Goal: Information Seeking & Learning: Learn about a topic

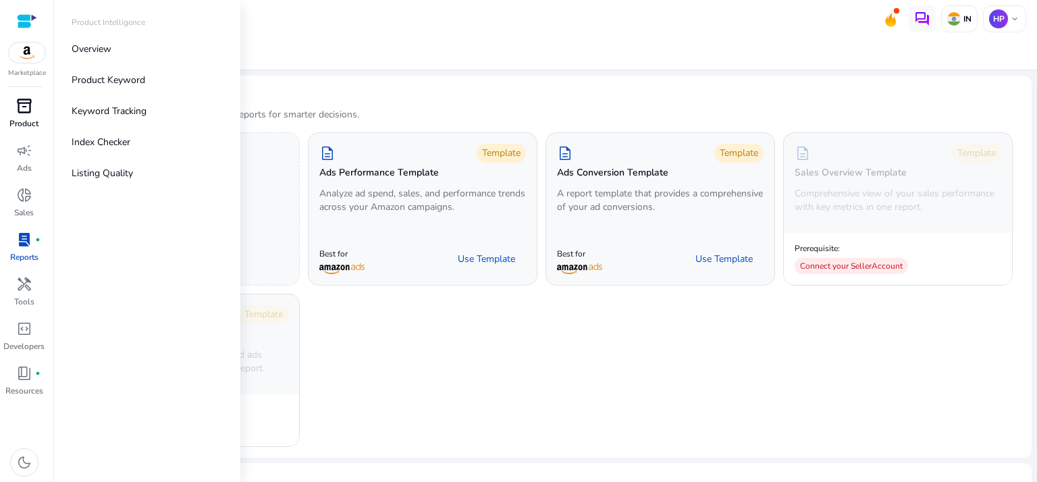
click at [16, 118] on p "Product" at bounding box center [23, 124] width 29 height 12
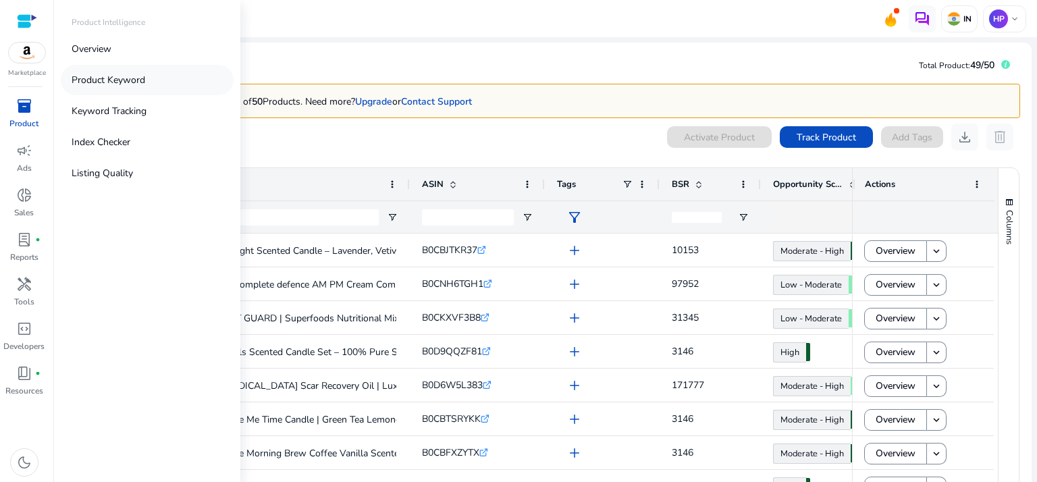
click at [114, 78] on p "Product Keyword" at bounding box center [109, 80] width 74 height 14
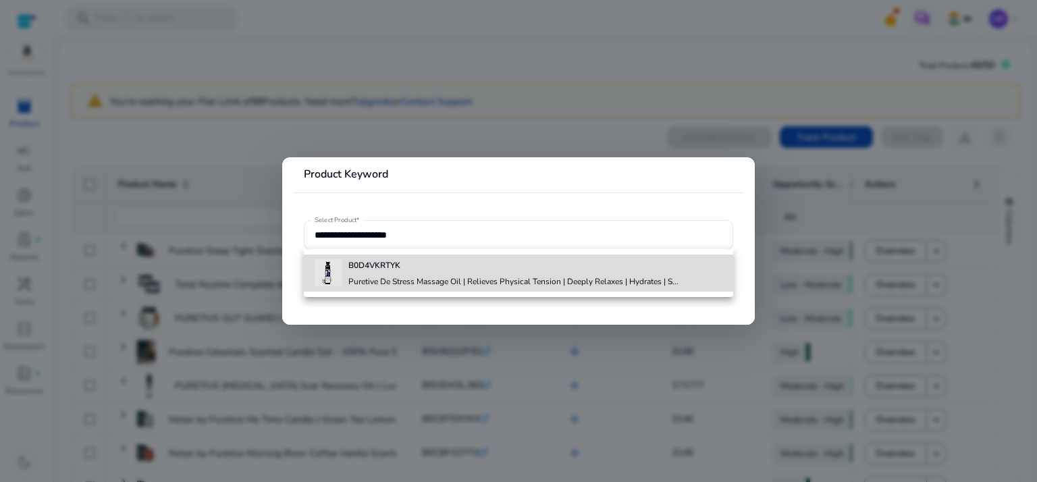
click at [435, 256] on div "B0D4VKRTYK Puretive De Stress Massage Oil | Relieves Physical Tension | Deeply …" at bounding box center [513, 273] width 330 height 36
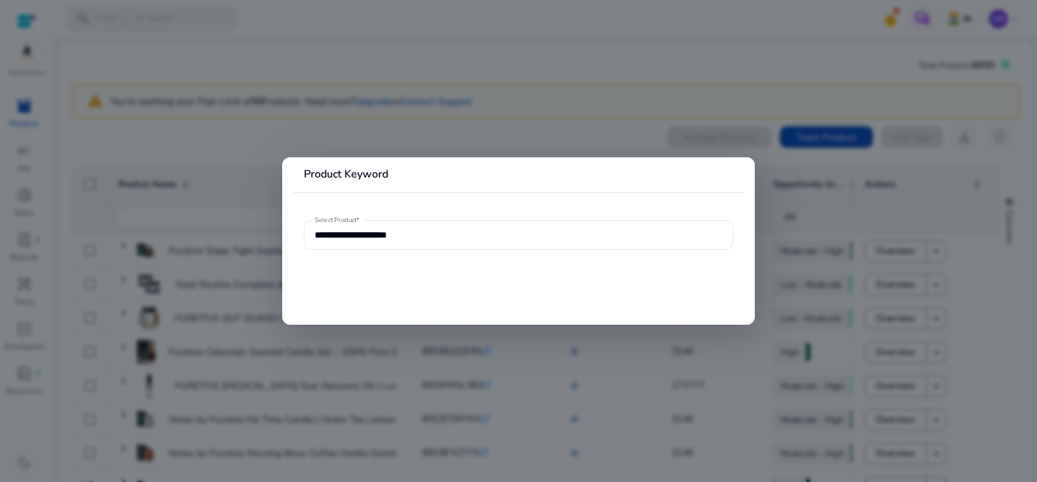
type input "**********"
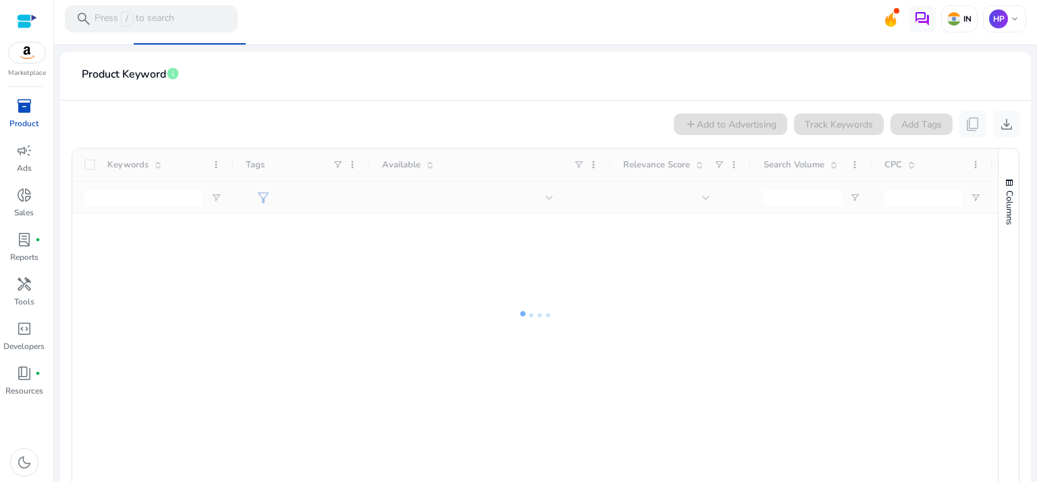
scroll to position [230, 0]
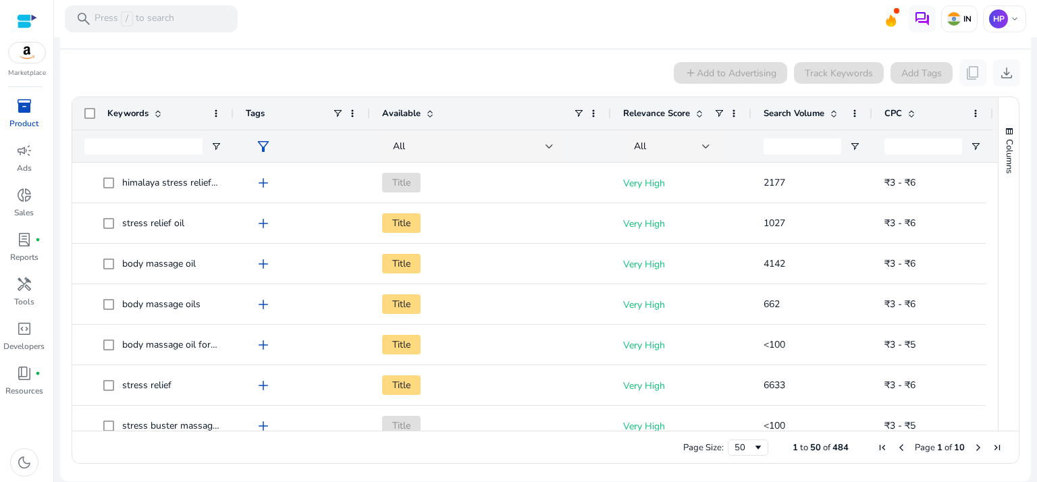
click at [808, 111] on span "Search Volume" at bounding box center [794, 113] width 61 height 12
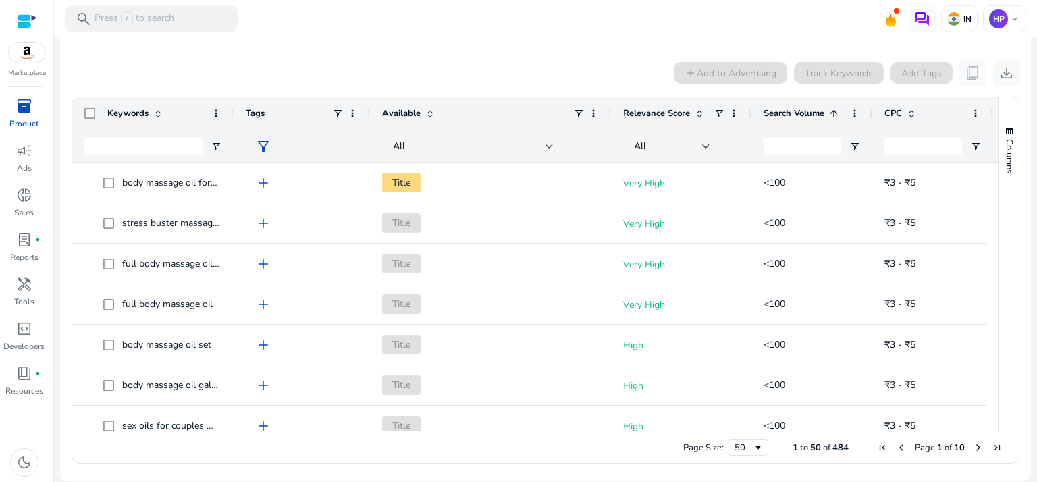
click at [236, 111] on div "Tags" at bounding box center [302, 113] width 136 height 32
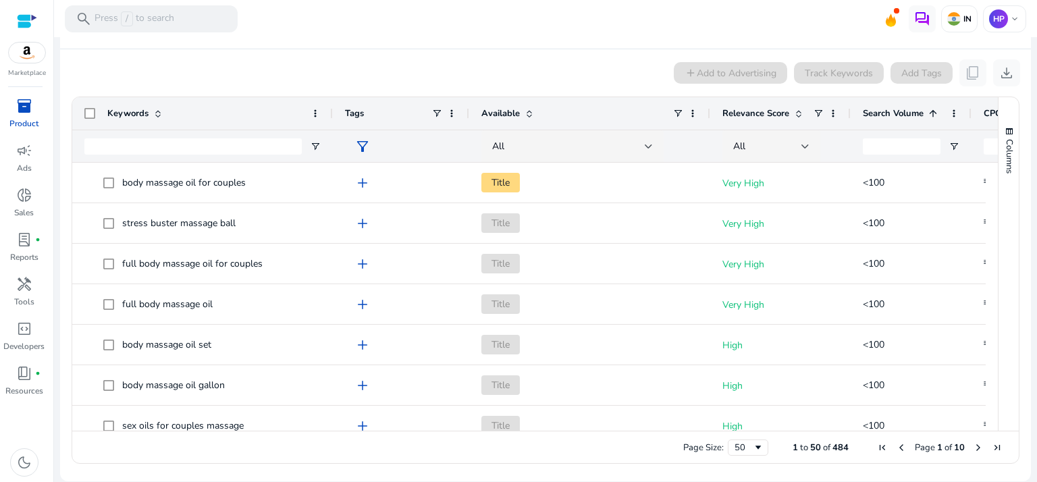
drag, startPoint x: 232, startPoint y: 111, endPoint x: 341, endPoint y: 109, distance: 108.8
click at [335, 109] on div at bounding box center [332, 113] width 5 height 32
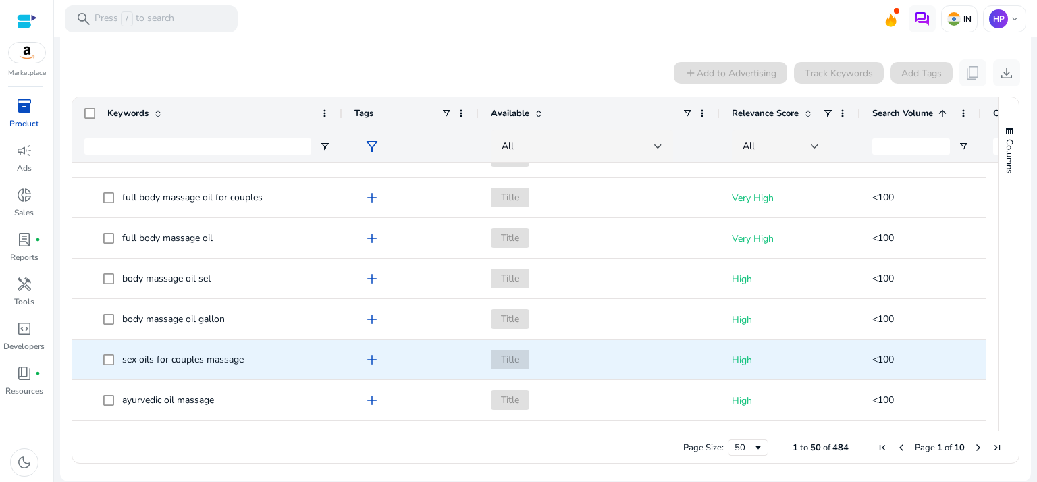
scroll to position [0, 0]
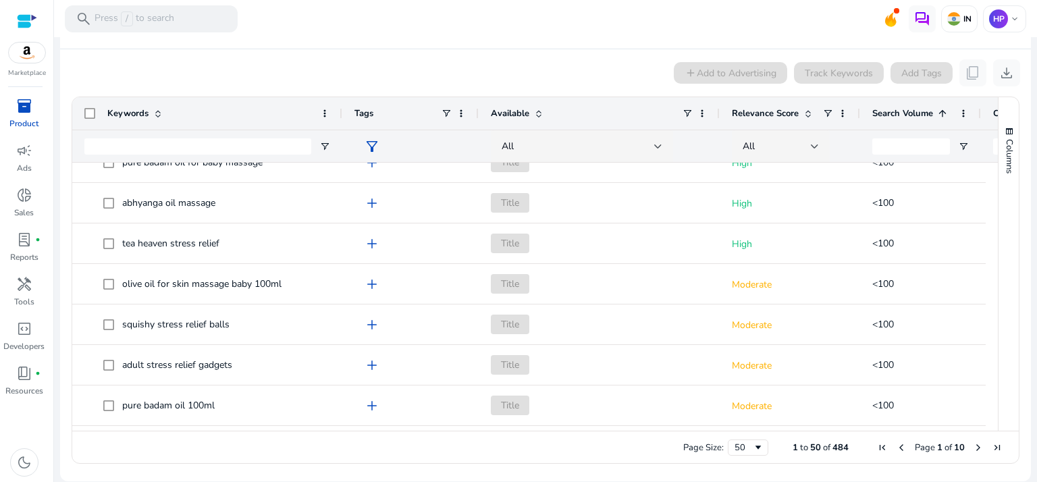
click at [937, 113] on span at bounding box center [942, 113] width 11 height 11
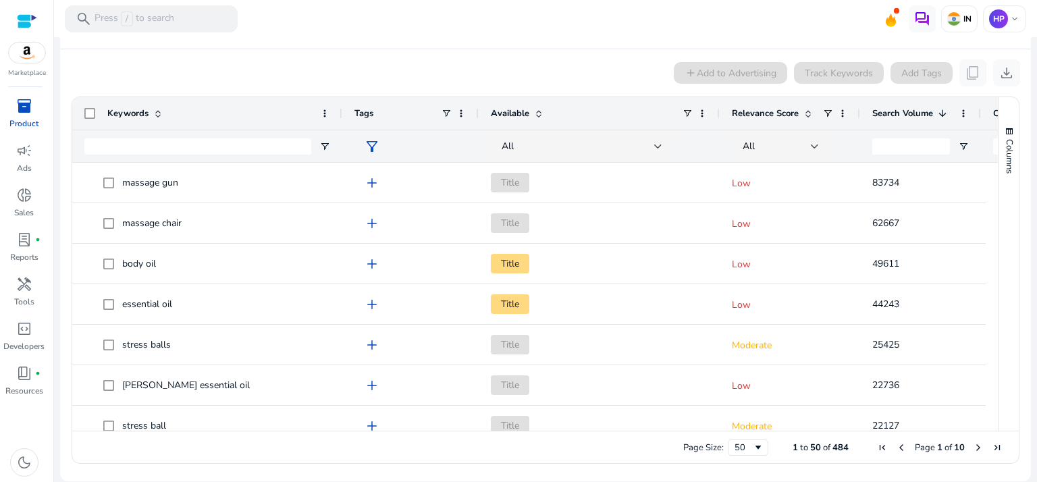
click at [902, 123] on div "Search Volume 1" at bounding box center [914, 114] width 82 height 26
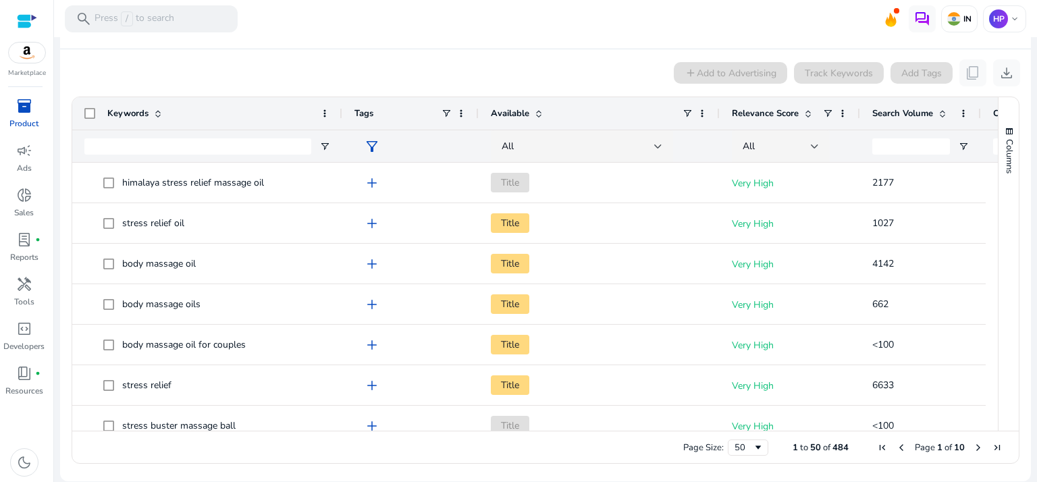
click at [936, 115] on span at bounding box center [940, 113] width 15 height 11
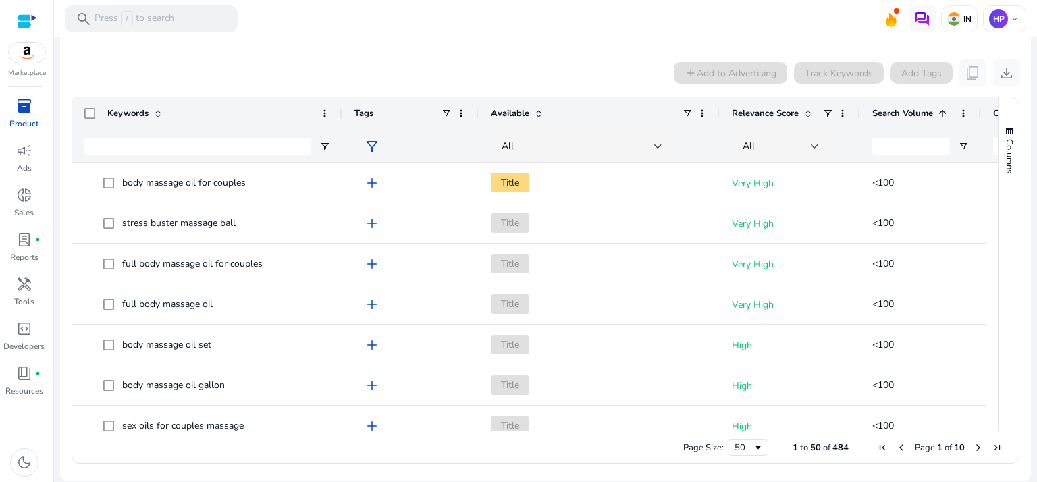
click at [902, 124] on div "Search Volume 1" at bounding box center [914, 114] width 82 height 26
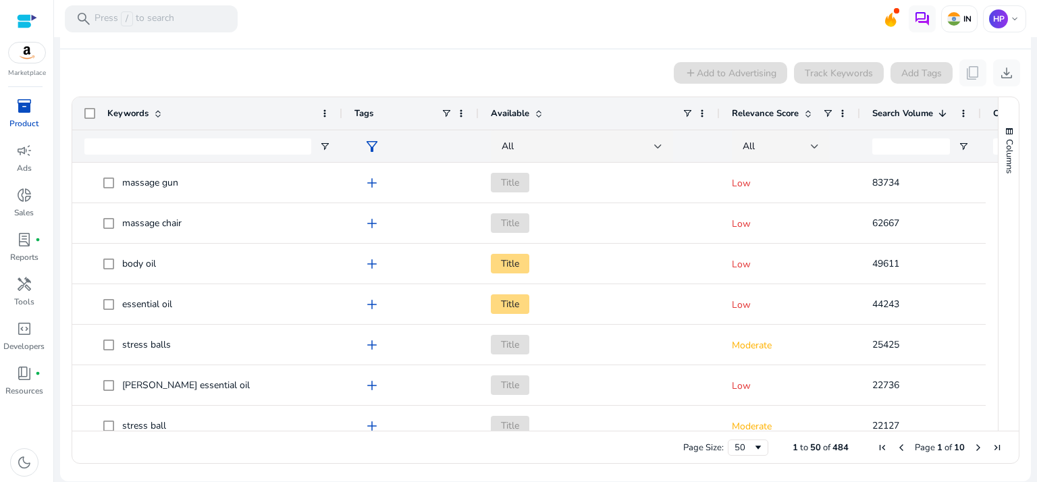
click at [902, 124] on div "Search Volume 1" at bounding box center [914, 114] width 82 height 26
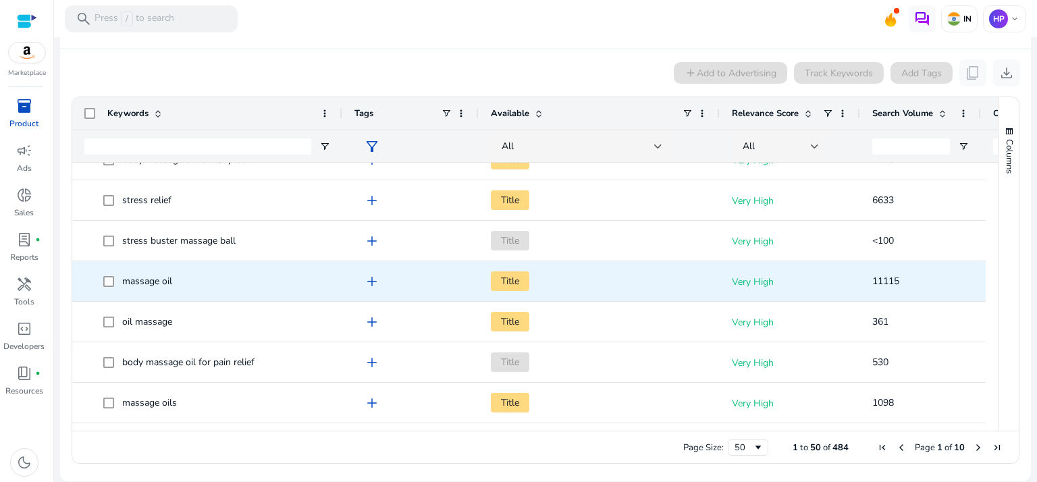
scroll to position [193, 0]
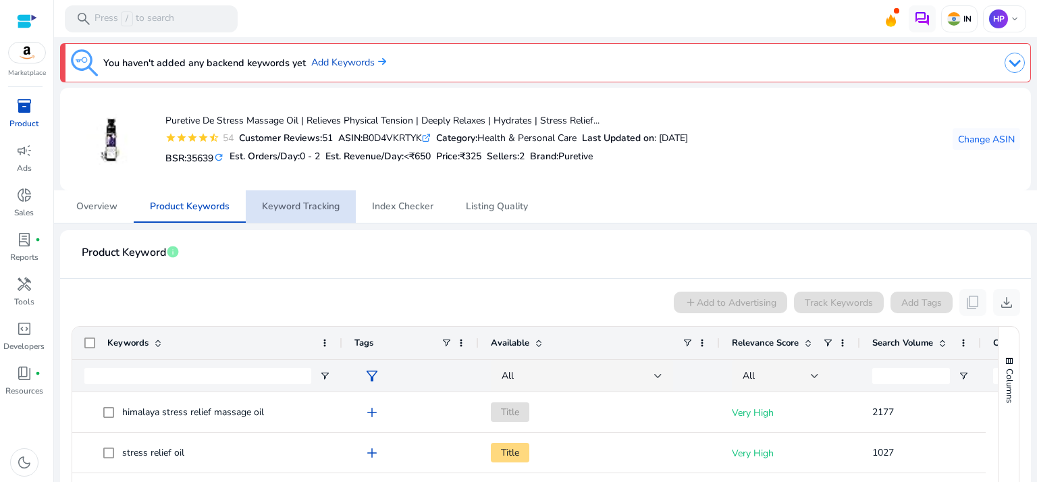
click at [315, 197] on span "Keyword Tracking" at bounding box center [301, 206] width 78 height 32
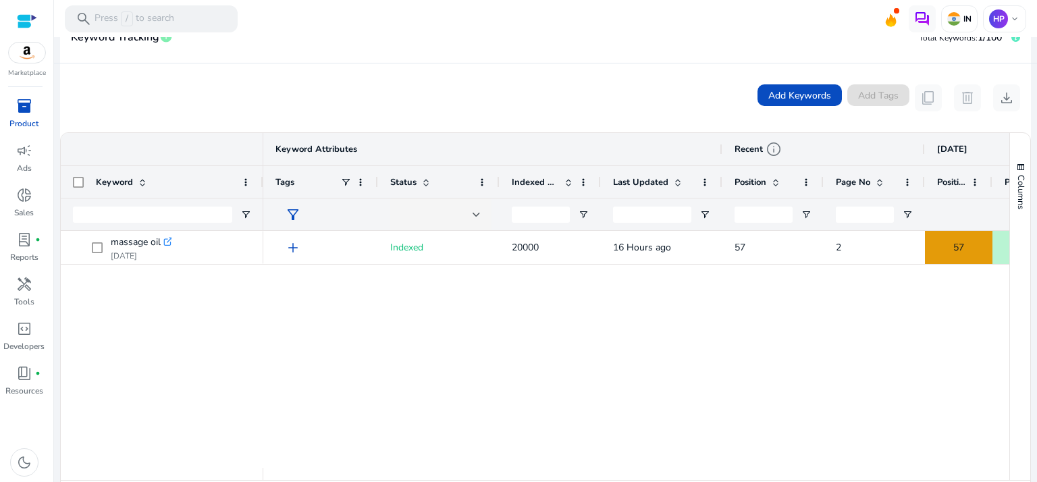
click at [967, 185] on div "Position" at bounding box center [958, 182] width 43 height 32
click at [968, 182] on div "Position" at bounding box center [958, 182] width 43 height 32
click at [973, 182] on span at bounding box center [975, 182] width 11 height 11
click at [691, 300] on div "add Indexed 20000 16 Hours ago 57 2 57 2 56 2" at bounding box center [636, 349] width 746 height 237
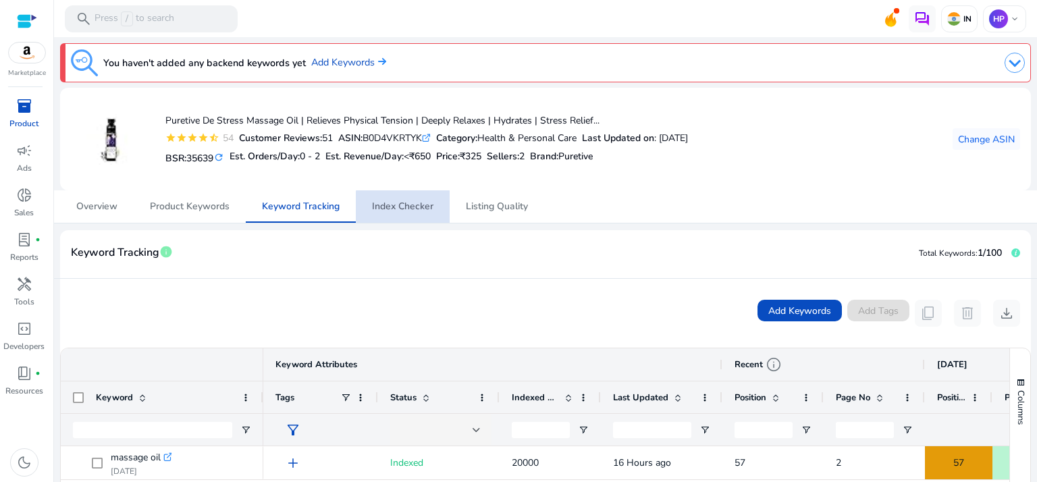
click at [419, 207] on span "Index Checker" at bounding box center [402, 206] width 61 height 9
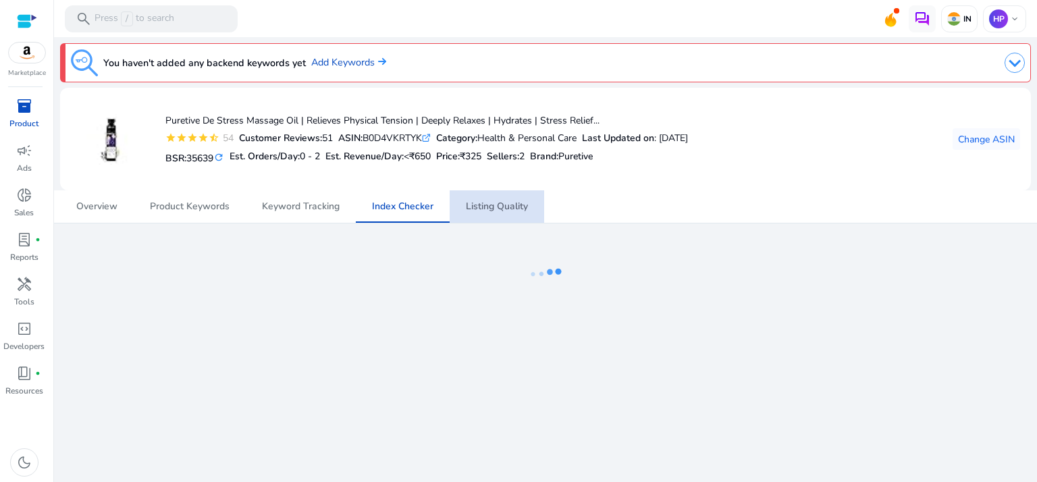
click at [511, 192] on span "Listing Quality" at bounding box center [497, 206] width 62 height 32
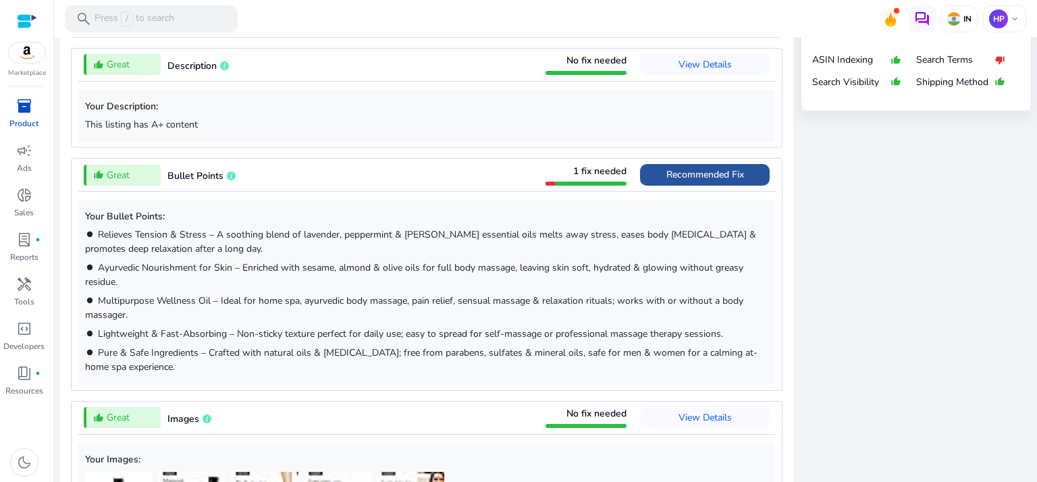
click at [719, 177] on span "Recommended Fix" at bounding box center [706, 174] width 78 height 13
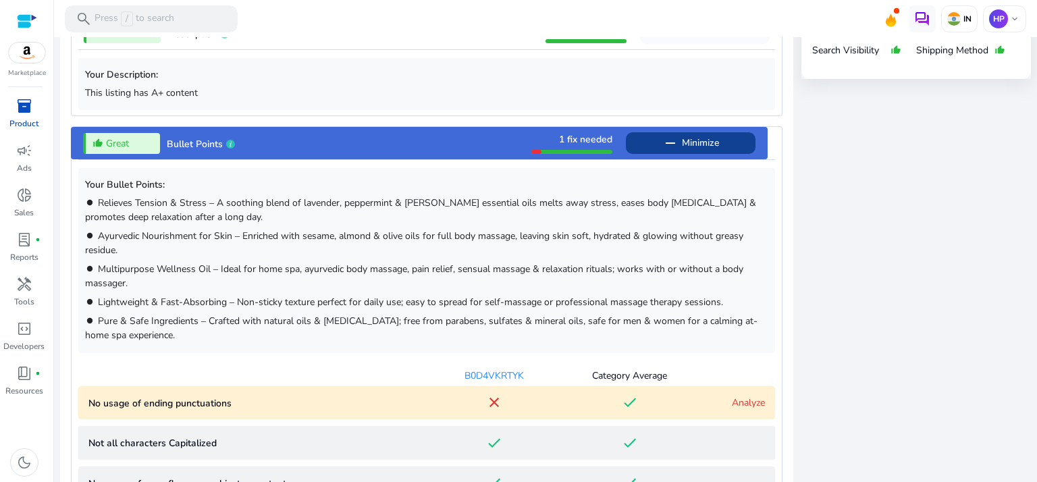
click at [583, 142] on span "1 fix needed" at bounding box center [585, 139] width 53 height 13
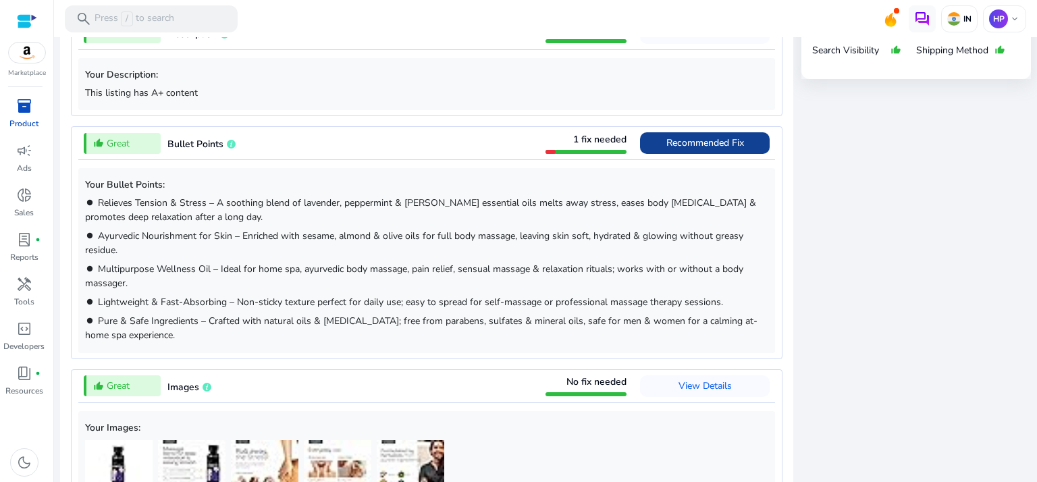
click at [583, 142] on span "1 fix needed" at bounding box center [599, 139] width 53 height 13
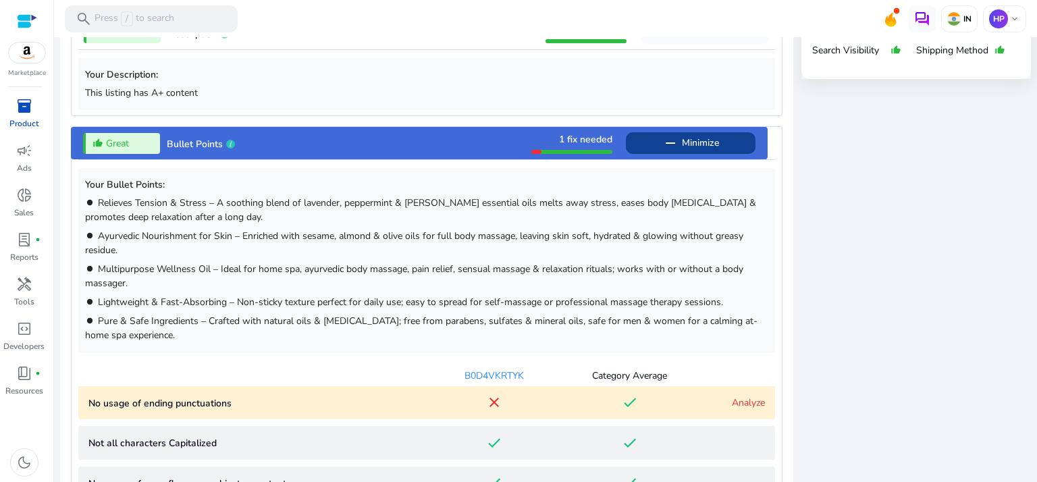
click at [583, 142] on span "1 fix needed" at bounding box center [585, 139] width 53 height 13
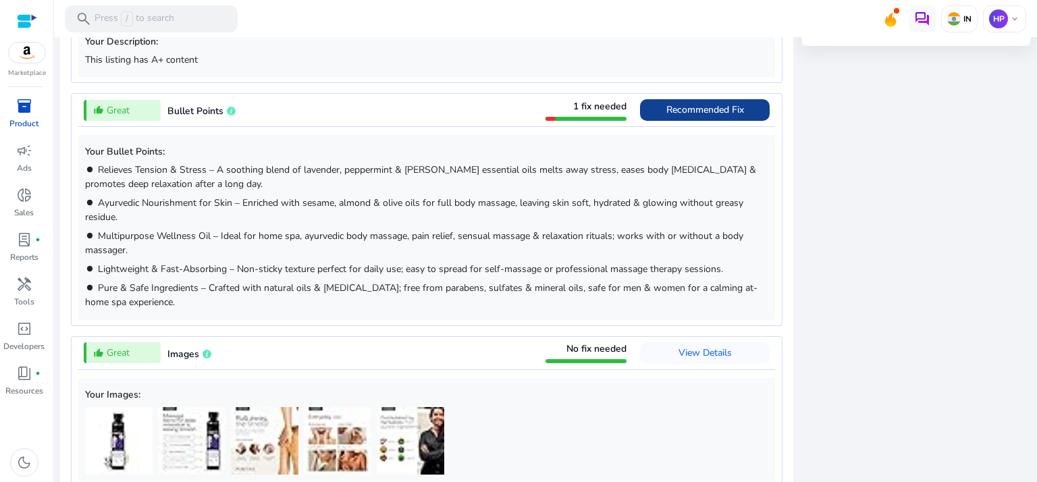
click at [592, 94] on div "thumb_up_alt Great Bullet Points 1 fix needed Recommended Fix" at bounding box center [426, 110] width 697 height 32
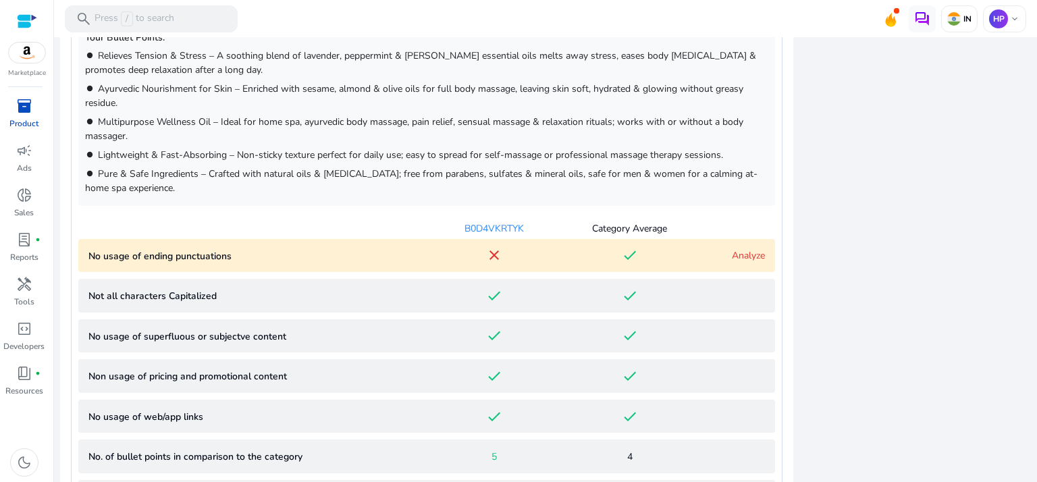
click at [737, 260] on div "Analyze" at bounding box center [732, 256] width 68 height 14
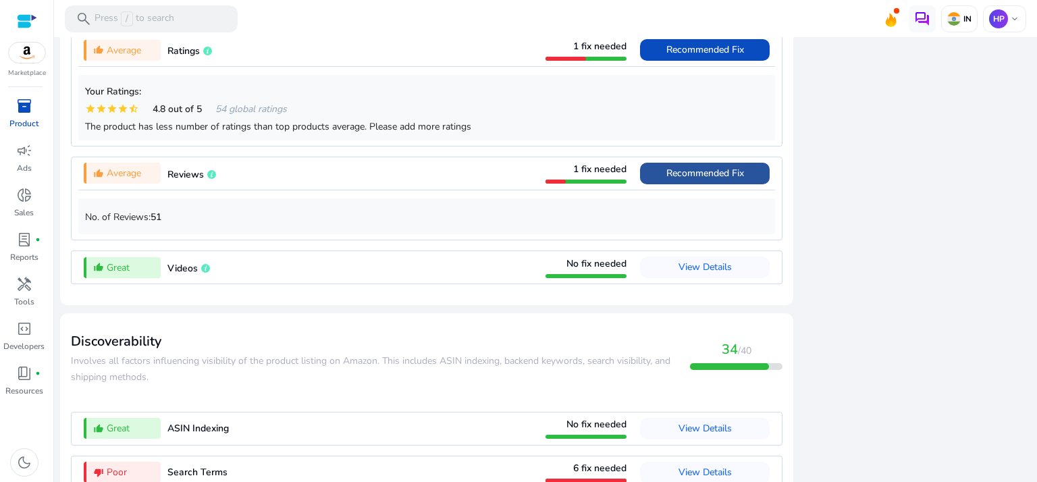
click at [667, 184] on span "Recommended Fix" at bounding box center [706, 174] width 78 height 22
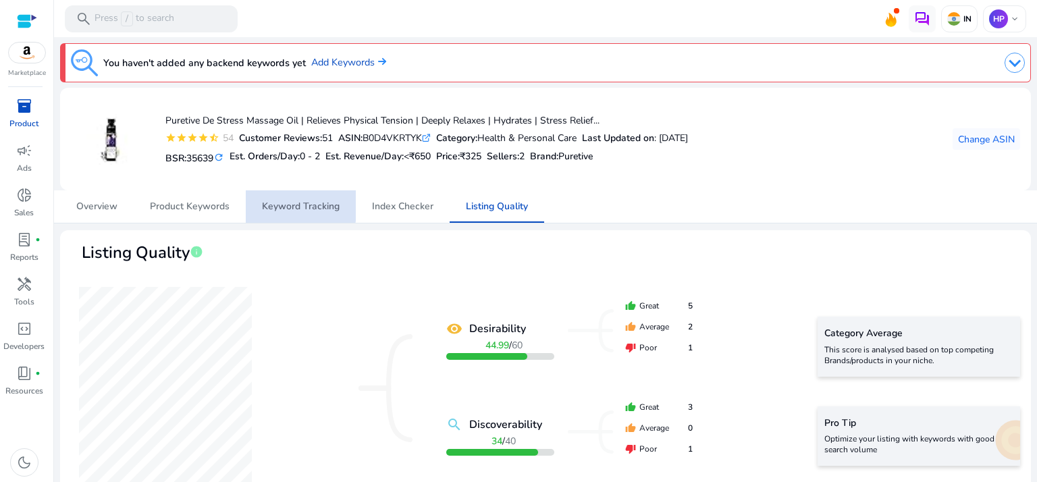
click at [257, 198] on link "Keyword Tracking" at bounding box center [301, 206] width 110 height 32
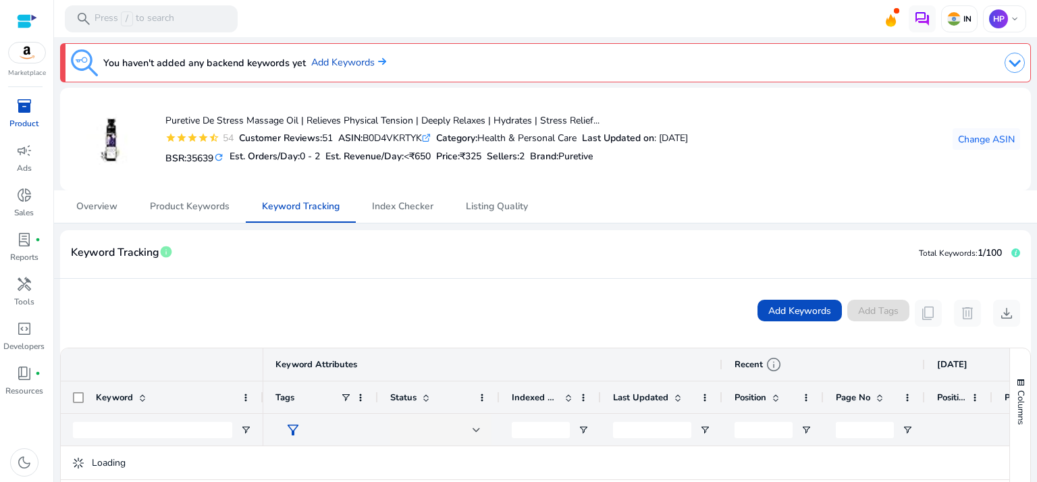
scroll to position [246, 0]
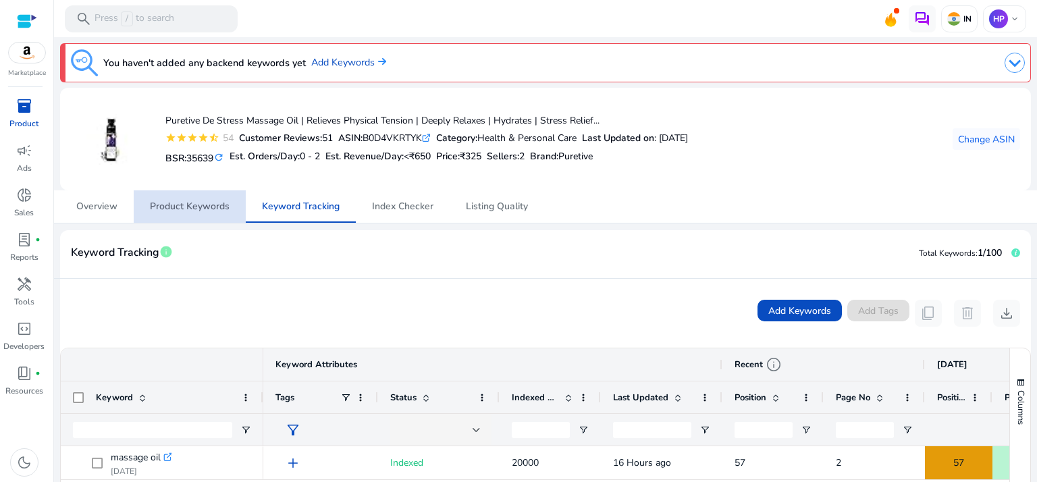
click at [205, 192] on span "Product Keywords" at bounding box center [190, 206] width 80 height 32
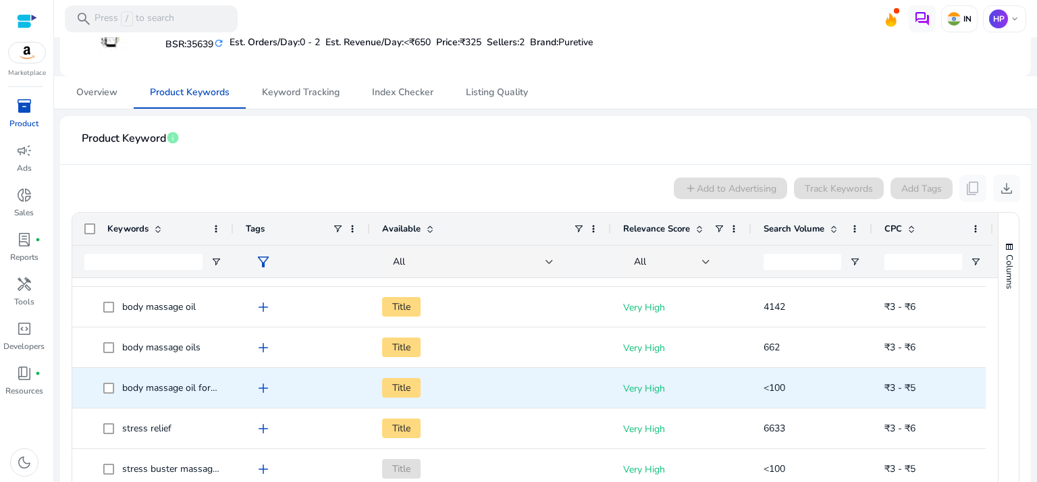
scroll to position [75, 0]
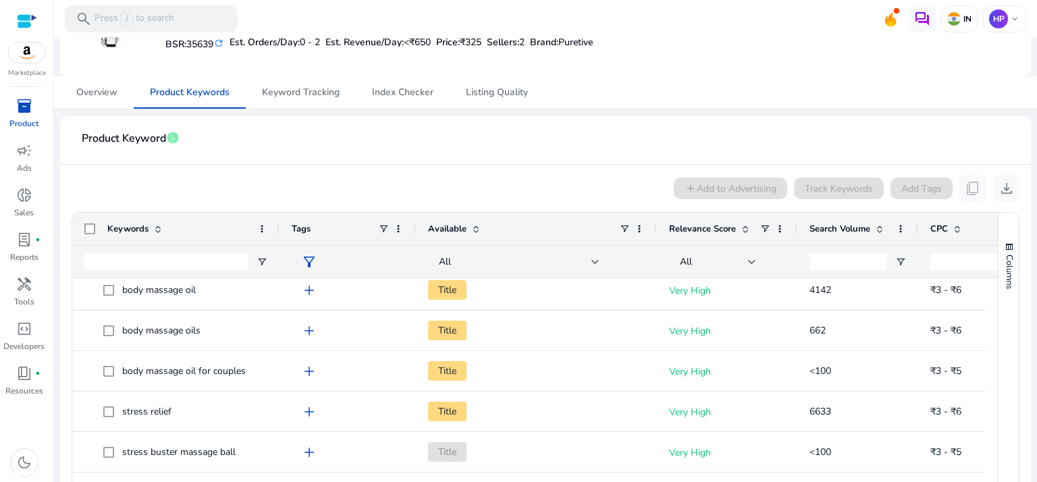
drag, startPoint x: 230, startPoint y: 226, endPoint x: 275, endPoint y: 231, distance: 45.5
click at [276, 231] on div at bounding box center [278, 229] width 5 height 32
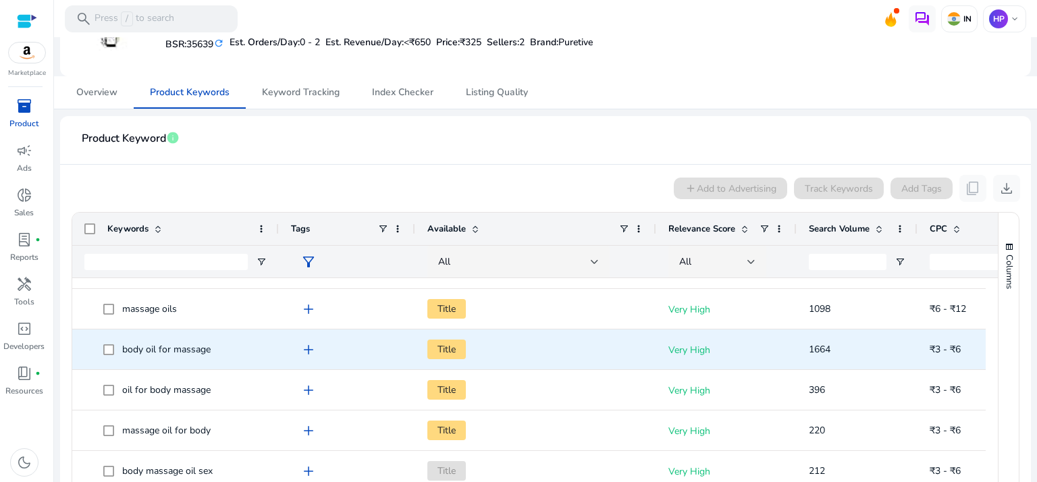
scroll to position [396, 0]
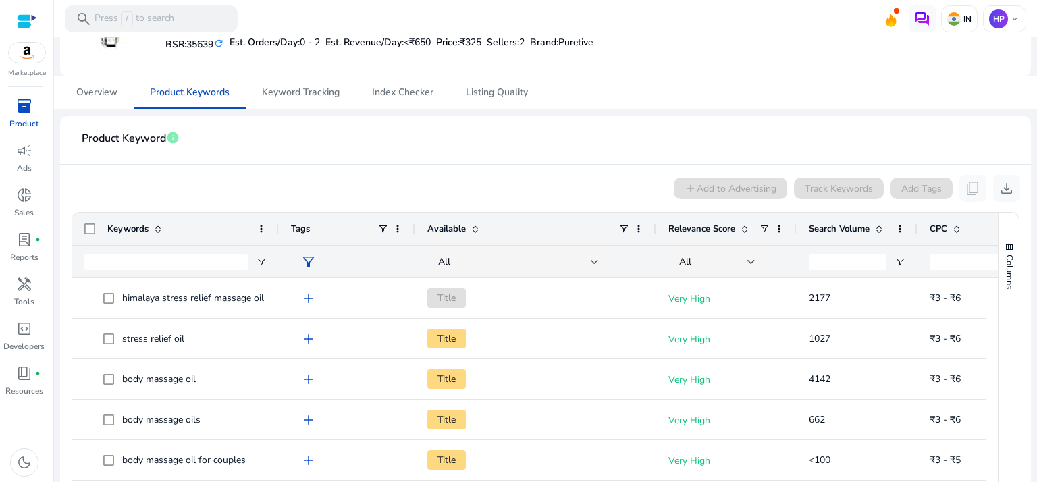
click at [854, 232] on span "Search Volume" at bounding box center [839, 229] width 61 height 12
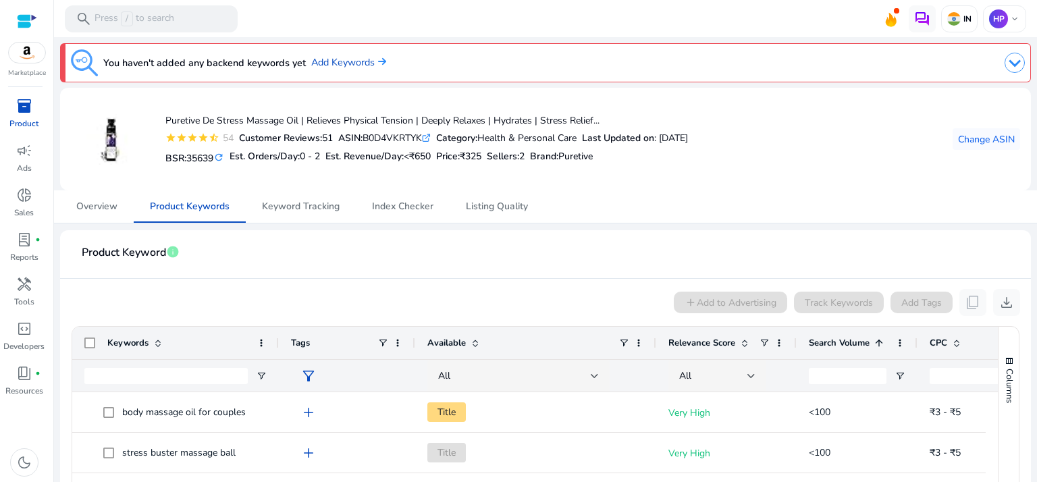
scroll to position [114, 0]
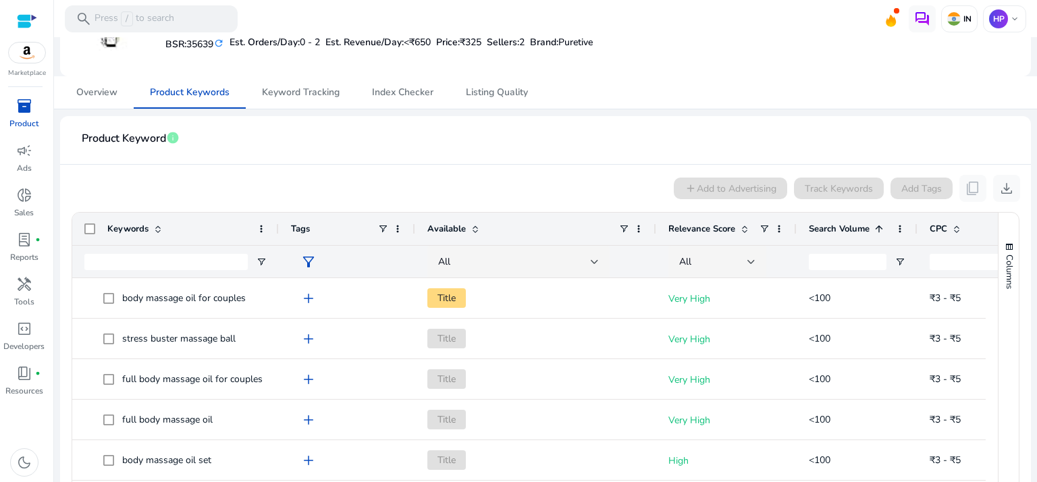
click at [854, 232] on span "Search Volume" at bounding box center [839, 229] width 61 height 12
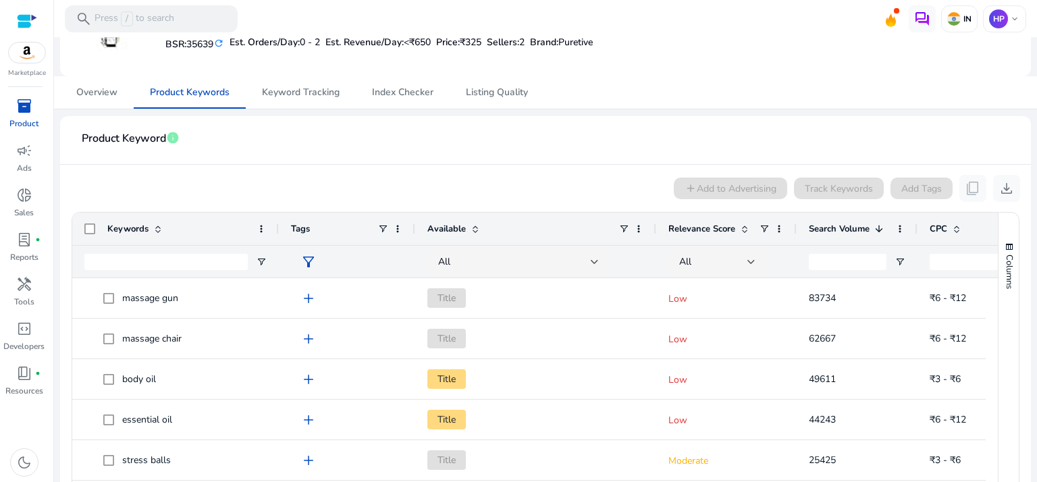
click at [735, 232] on span at bounding box center [742, 229] width 15 height 11
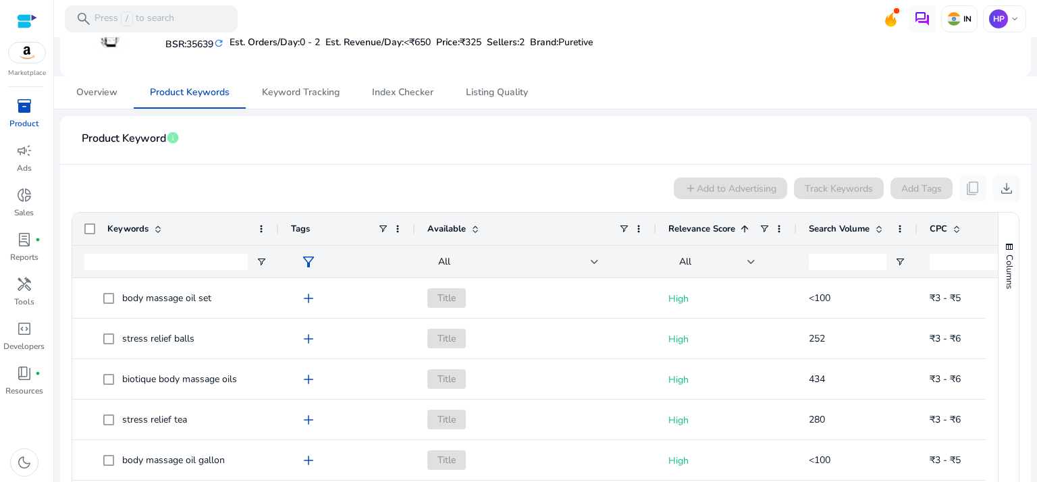
click at [860, 229] on span "Search Volume" at bounding box center [839, 229] width 61 height 12
click at [718, 236] on div "Relevance Score" at bounding box center [714, 229] width 90 height 26
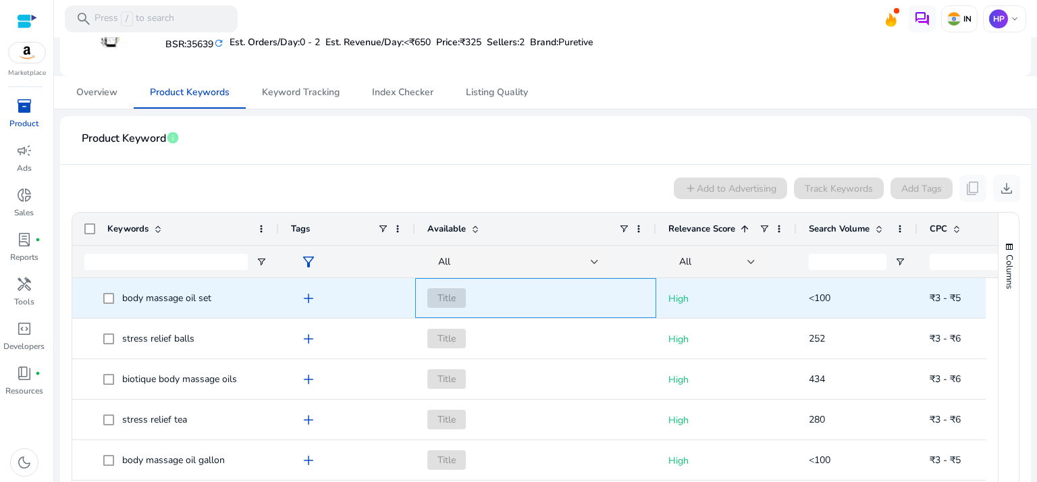
click at [434, 290] on span "Title" at bounding box center [446, 298] width 38 height 20
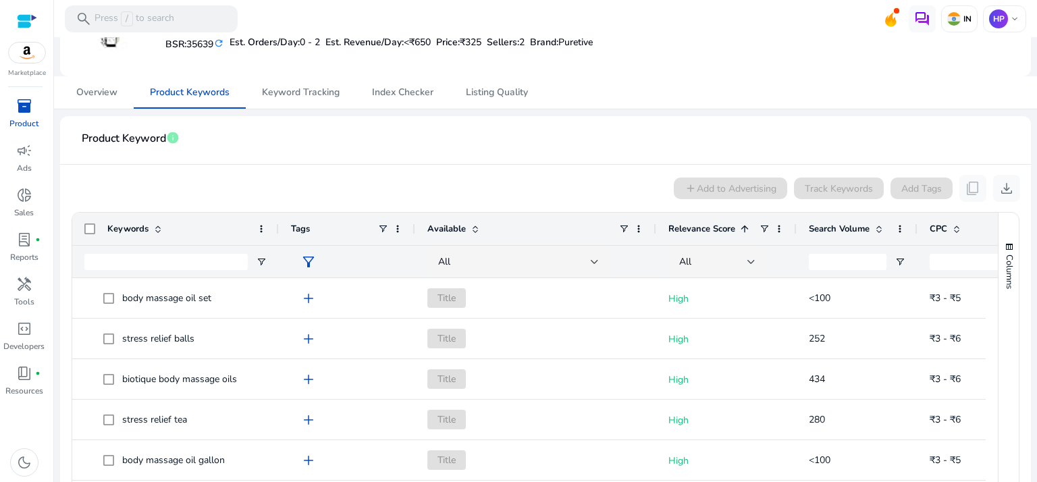
click at [470, 227] on span at bounding box center [475, 229] width 11 height 11
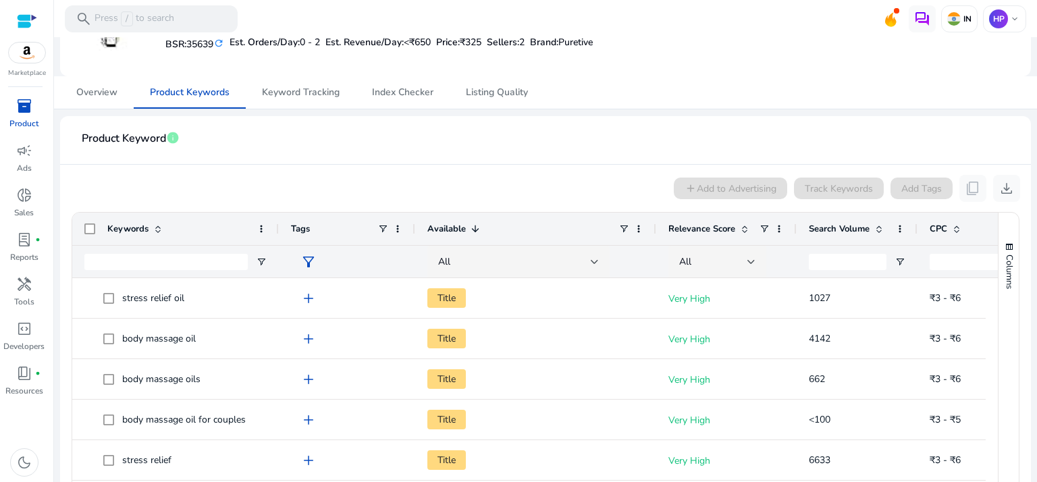
click at [470, 227] on span at bounding box center [475, 229] width 11 height 11
click at [721, 224] on span "Relevance Score" at bounding box center [702, 229] width 67 height 12
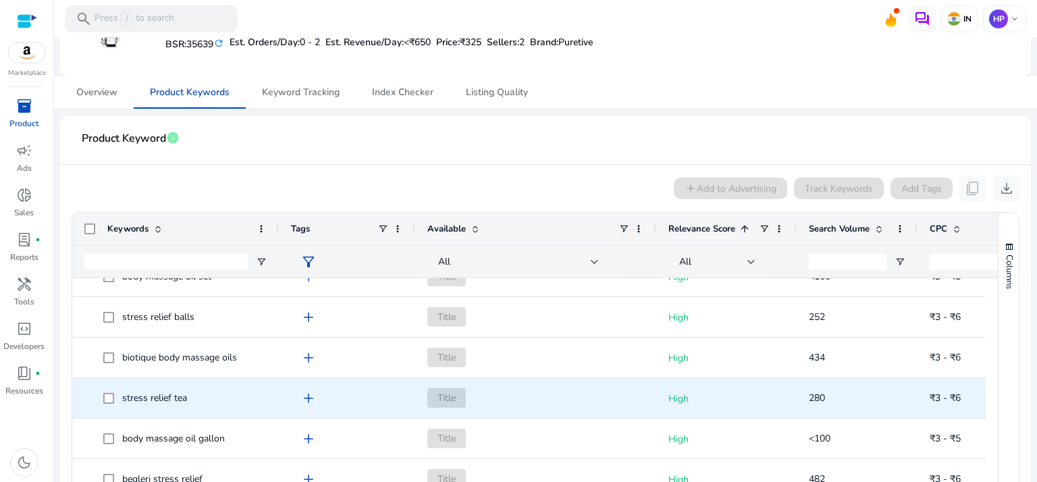
scroll to position [23, 0]
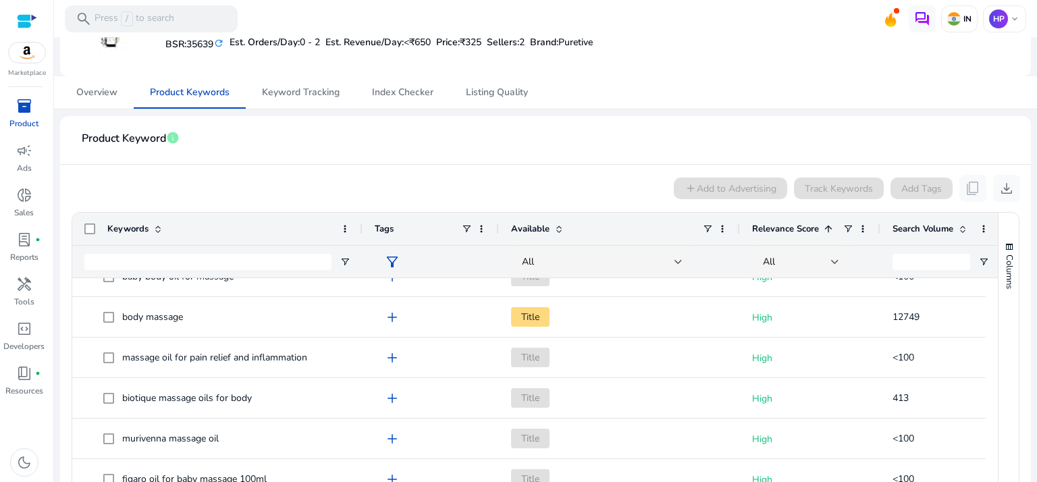
drag, startPoint x: 276, startPoint y: 228, endPoint x: 359, endPoint y: 234, distance: 83.3
click at [359, 234] on div at bounding box center [361, 229] width 5 height 32
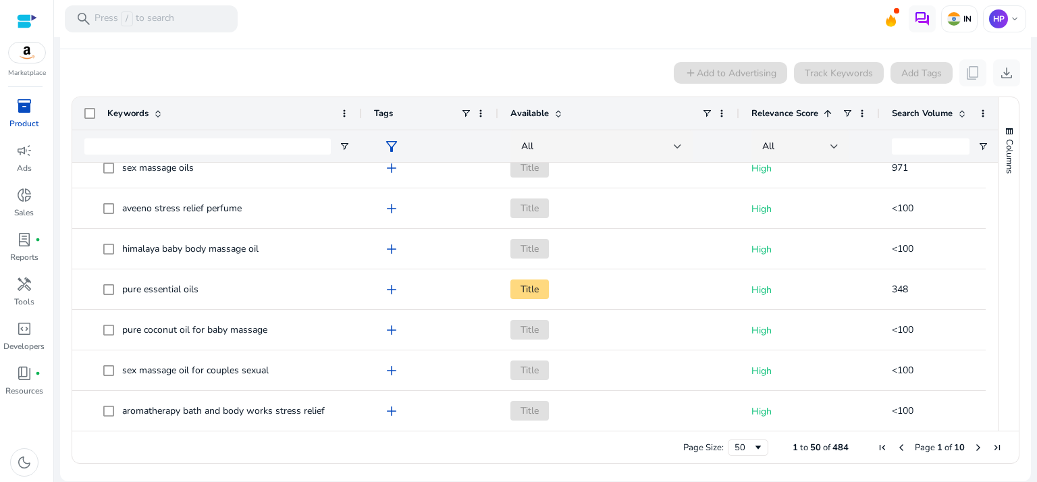
click at [973, 452] on span "Next Page" at bounding box center [978, 447] width 11 height 11
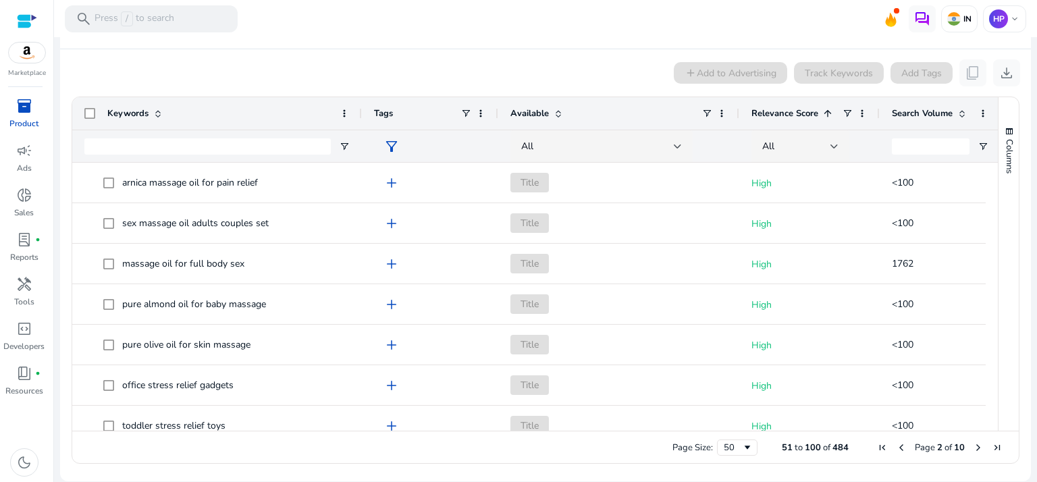
click at [805, 112] on span "Relevance Score" at bounding box center [785, 113] width 67 height 12
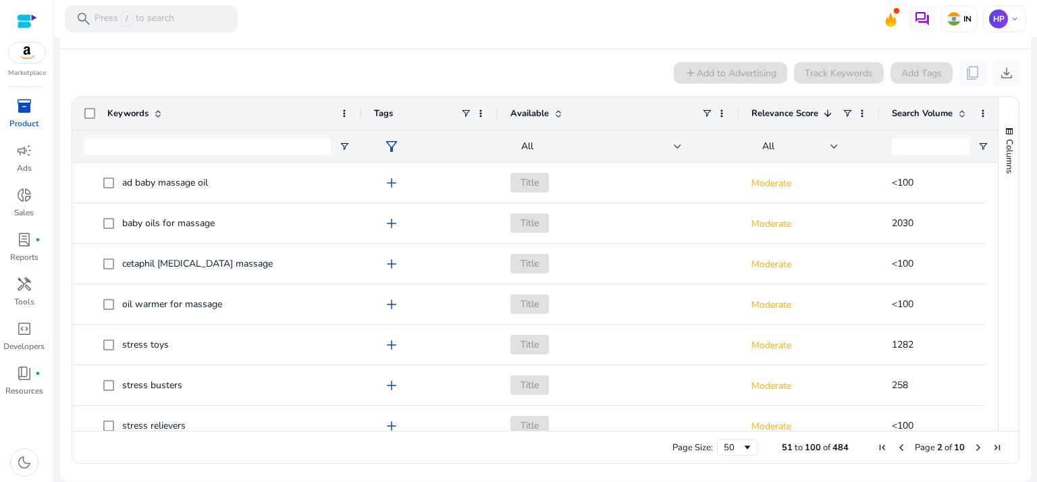
click at [805, 112] on span "Relevance Score" at bounding box center [785, 113] width 67 height 12
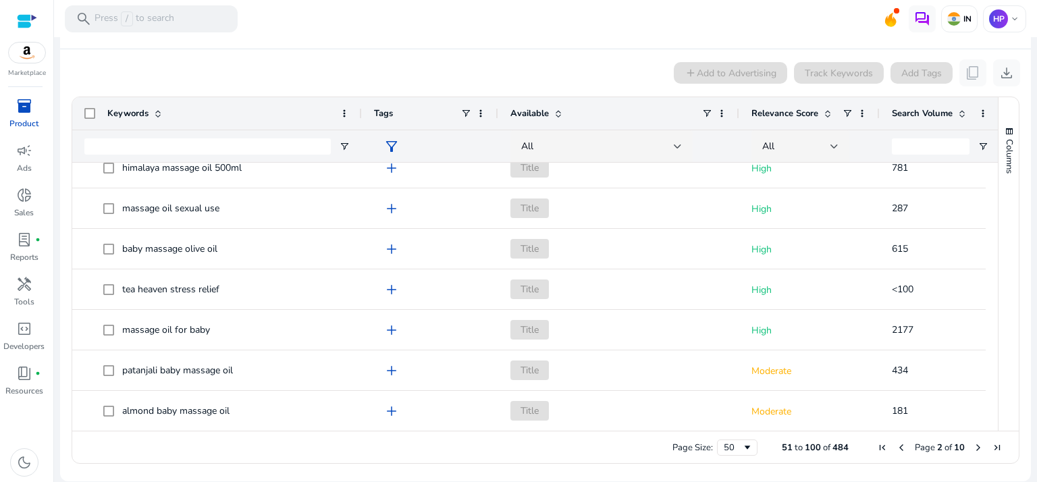
click at [965, 439] on div "Page Size: 50 51 to 100 of 484 Page 2 of 10" at bounding box center [545, 447] width 947 height 32
click at [975, 442] on span "Next Page" at bounding box center [978, 447] width 11 height 11
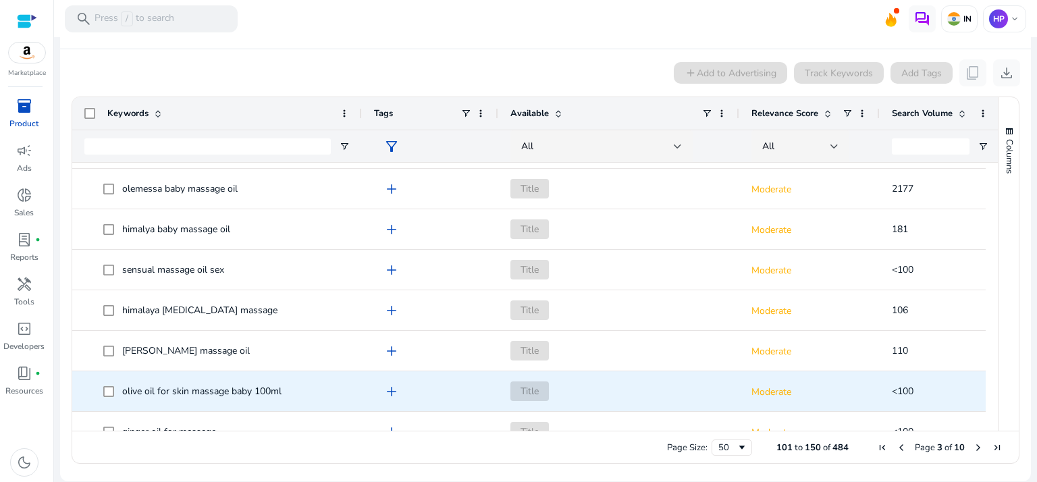
scroll to position [408, 0]
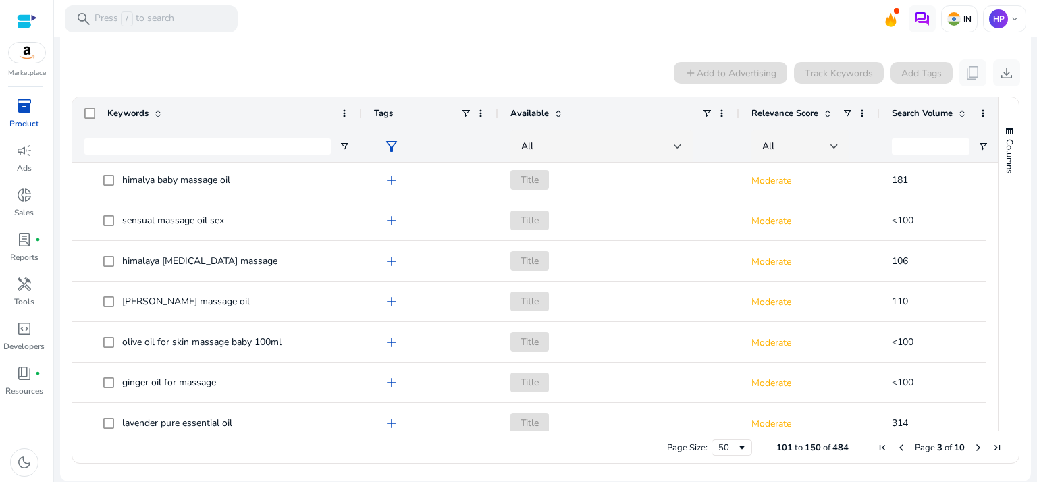
click at [896, 447] on span "Previous Page" at bounding box center [901, 447] width 11 height 11
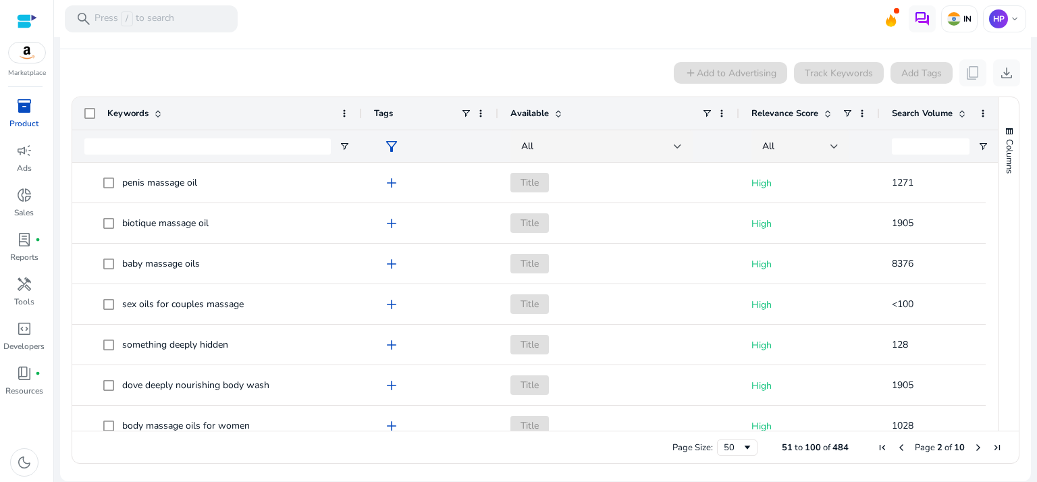
click at [896, 447] on span "Previous Page" at bounding box center [901, 447] width 11 height 11
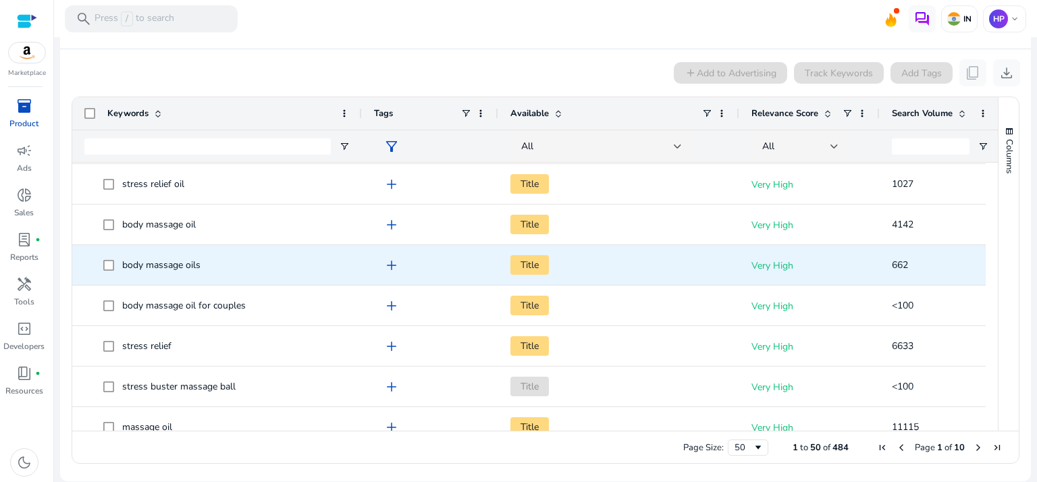
scroll to position [46, 0]
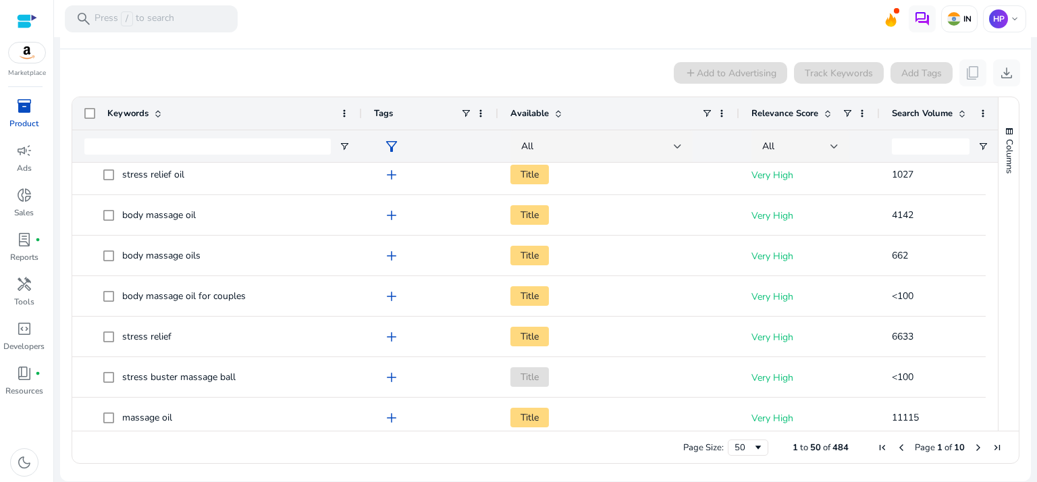
click at [810, 111] on span "Relevance Score" at bounding box center [785, 113] width 67 height 12
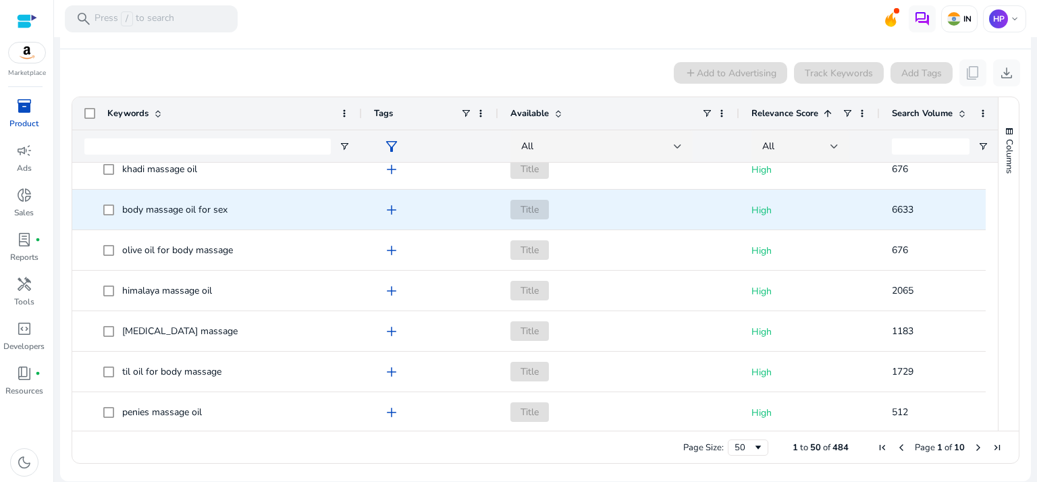
scroll to position [467, 0]
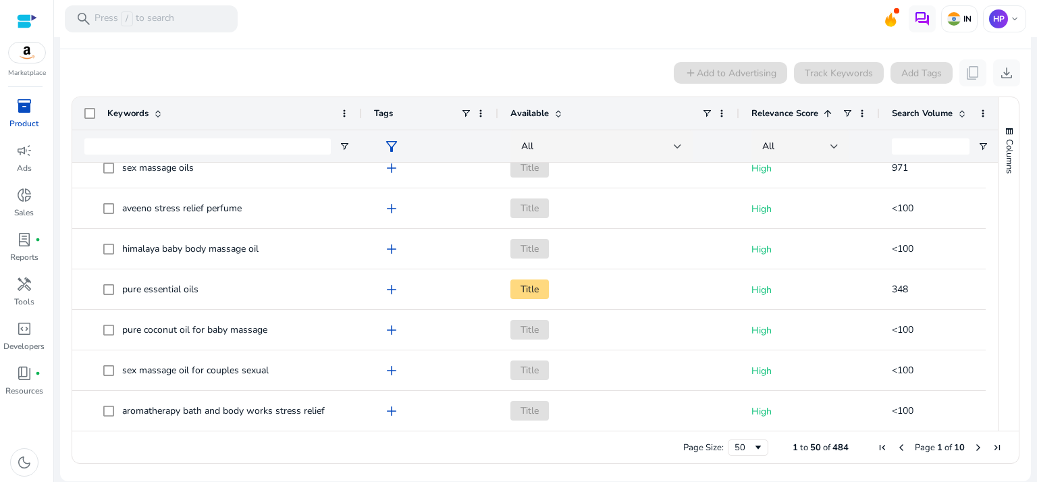
click at [975, 442] on span "Next Page" at bounding box center [978, 447] width 11 height 11
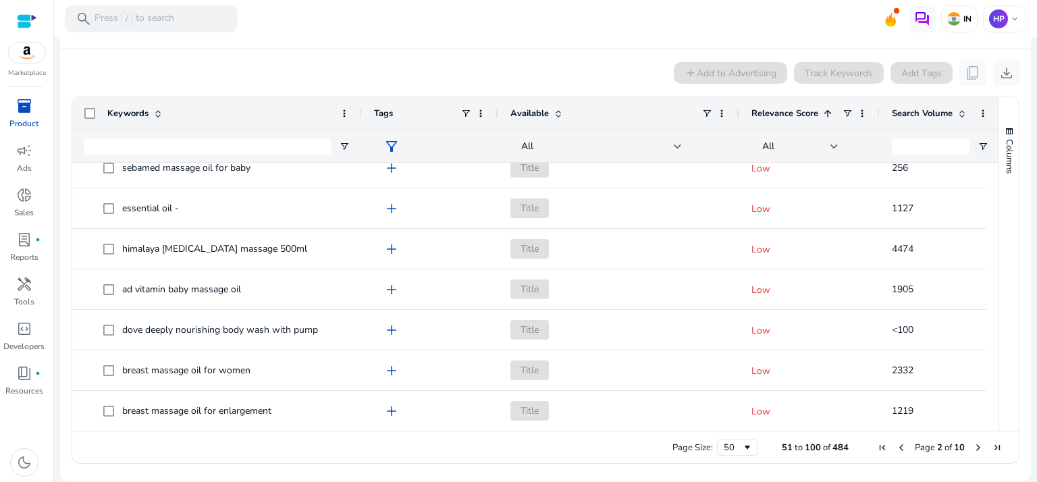
click at [973, 444] on span "Next Page" at bounding box center [978, 447] width 11 height 11
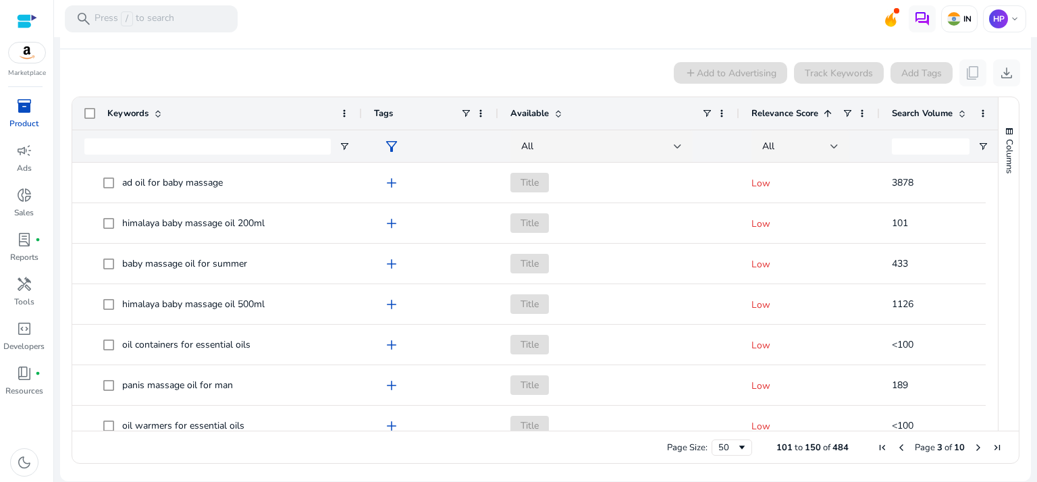
click at [801, 107] on span "Relevance Score" at bounding box center [785, 113] width 67 height 12
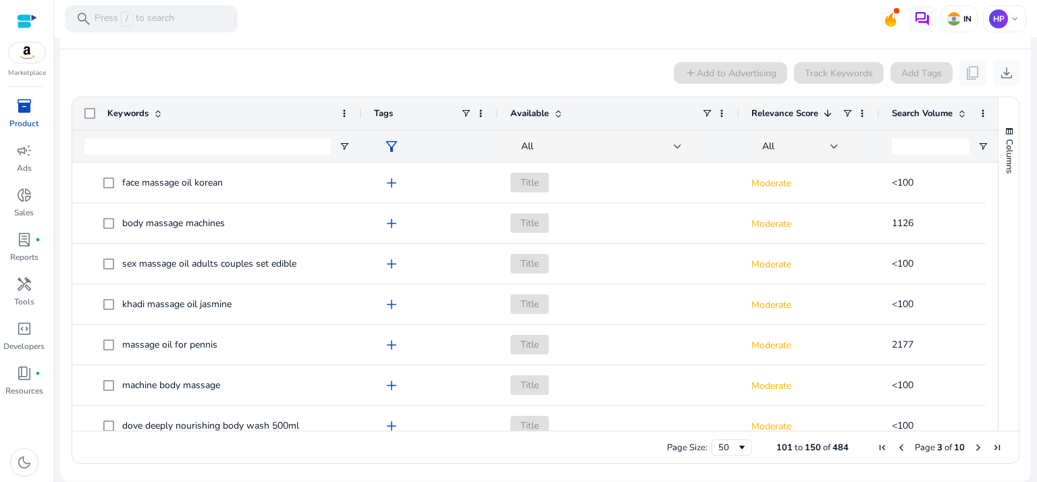
click at [801, 107] on span "Relevance Score" at bounding box center [785, 113] width 67 height 12
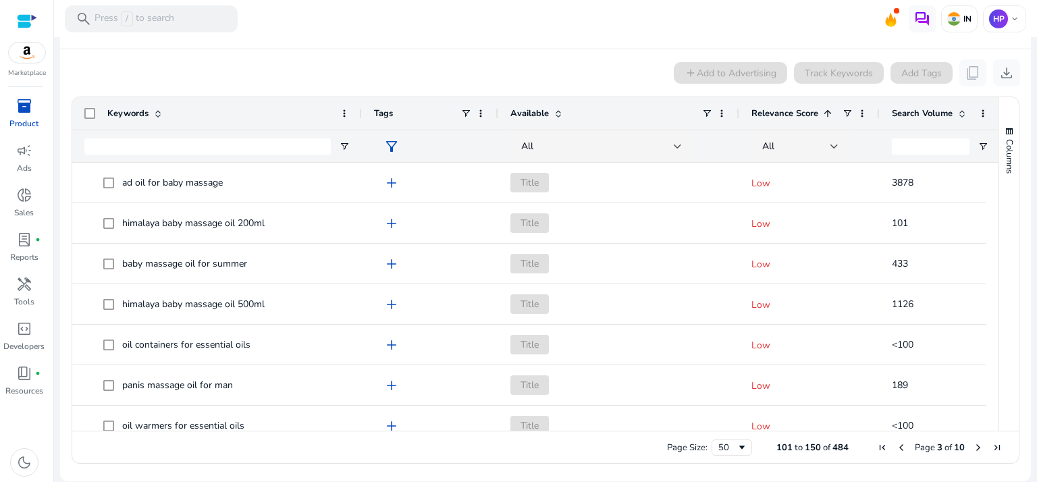
click at [801, 107] on span "Relevance Score" at bounding box center [785, 113] width 67 height 12
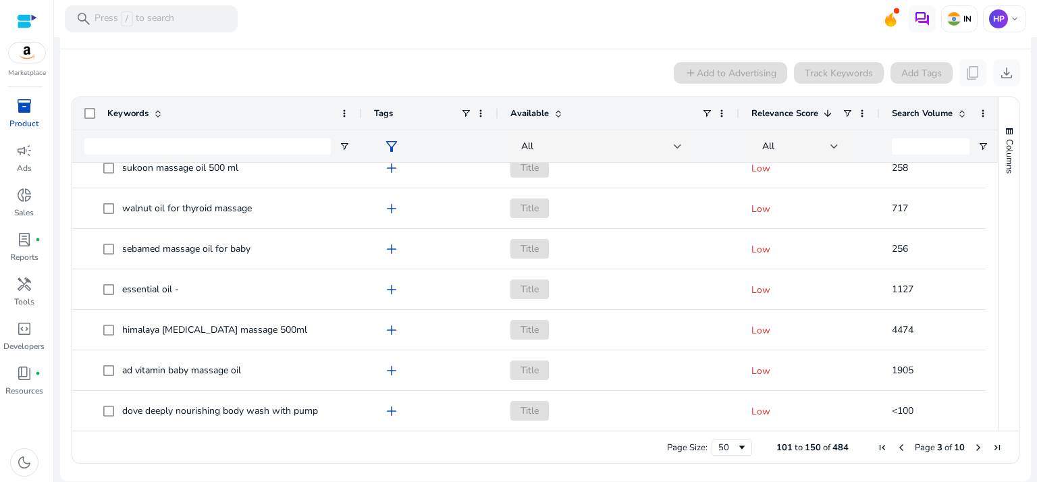
click at [974, 445] on span "Next Page" at bounding box center [978, 447] width 11 height 11
click at [976, 446] on span "Next Page" at bounding box center [978, 447] width 11 height 11
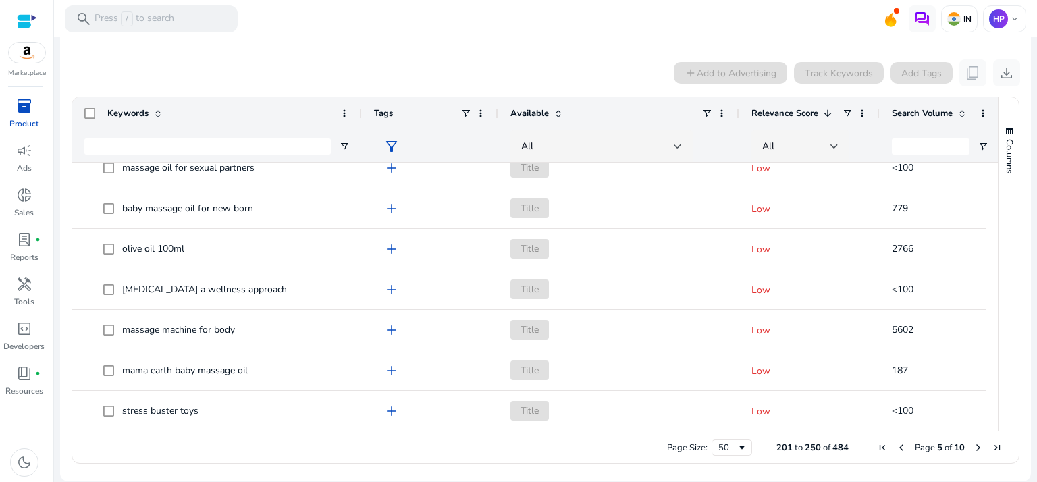
click at [973, 445] on span "Next Page" at bounding box center [978, 447] width 11 height 11
click at [973, 449] on span "Next Page" at bounding box center [978, 447] width 11 height 11
click at [973, 448] on span "Next Page" at bounding box center [978, 447] width 11 height 11
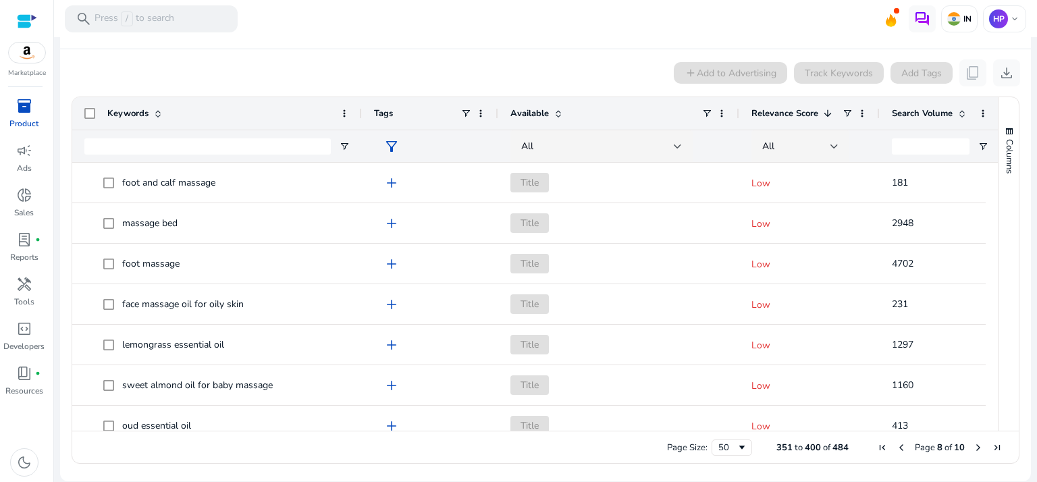
click at [896, 449] on span "Previous Page" at bounding box center [901, 447] width 11 height 11
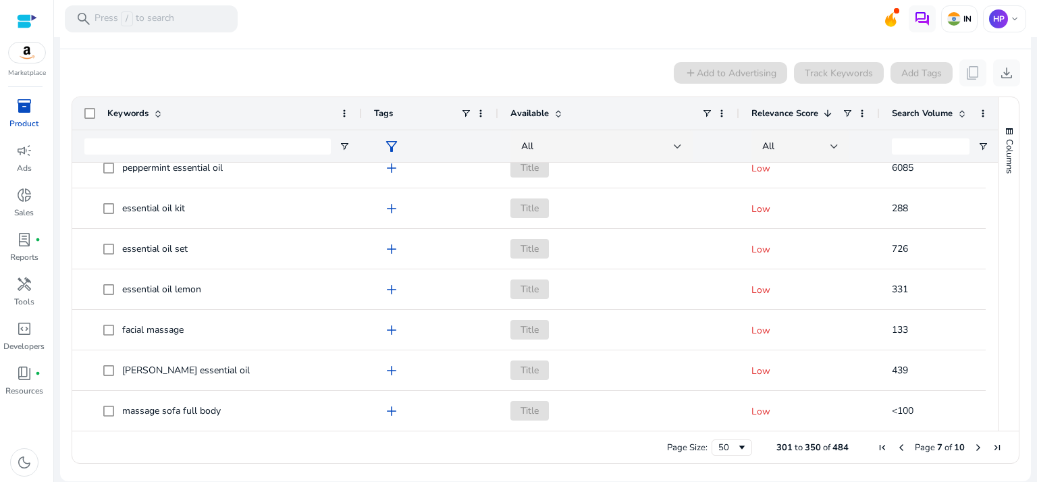
click at [974, 446] on span "Next Page" at bounding box center [978, 447] width 11 height 11
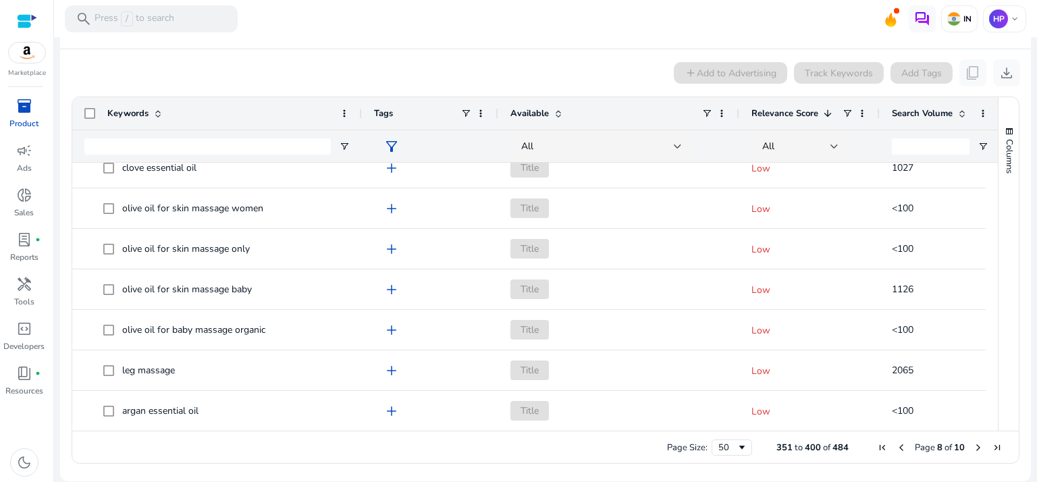
click at [973, 442] on span "Next Page" at bounding box center [978, 447] width 11 height 11
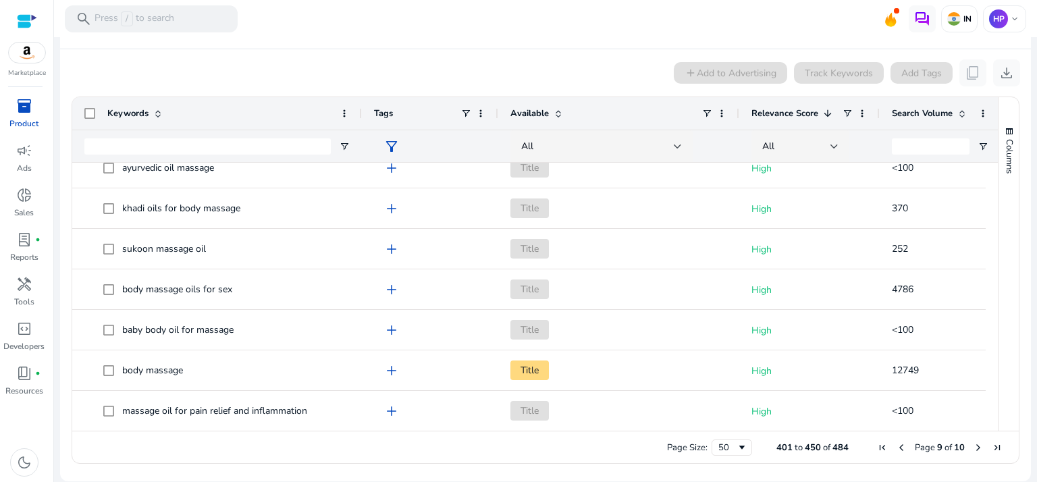
click at [972, 447] on span "Page 9 of 10" at bounding box center [940, 448] width 134 height 12
click at [973, 447] on span "Next Page" at bounding box center [978, 447] width 11 height 11
